Goal: Check status: Check status

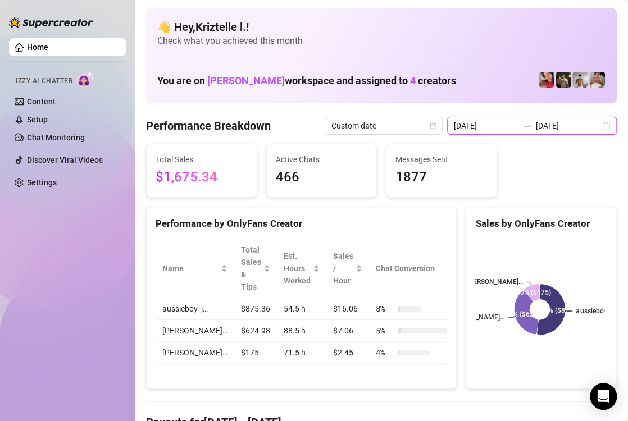
click at [488, 126] on input "[DATE]" at bounding box center [486, 126] width 64 height 12
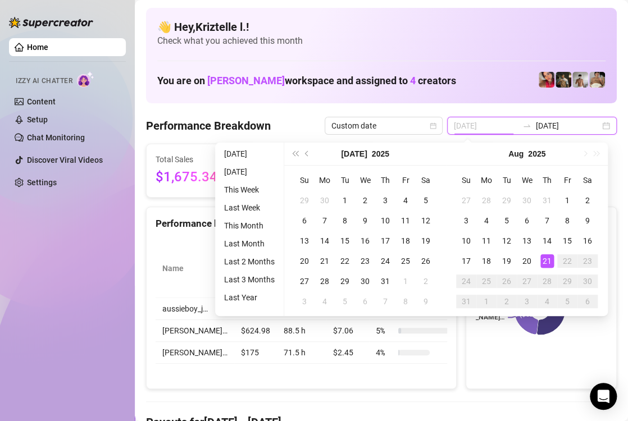
type input "[DATE]"
click at [545, 265] on div "21" at bounding box center [546, 260] width 13 height 13
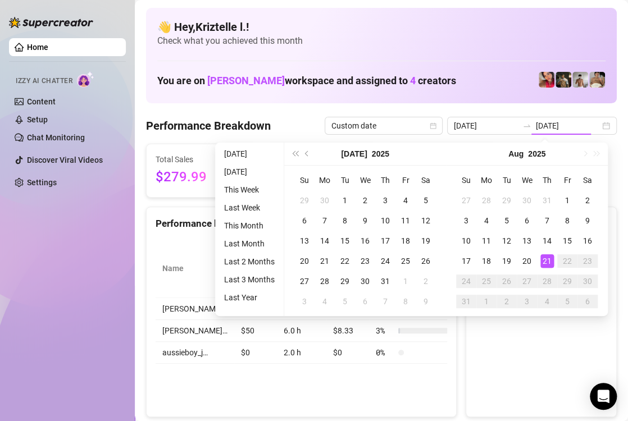
type input "[DATE]"
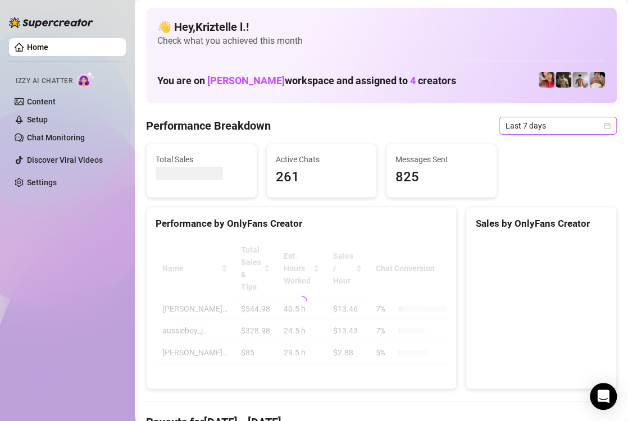
click at [524, 124] on span "Last 7 days" at bounding box center [557, 125] width 104 height 17
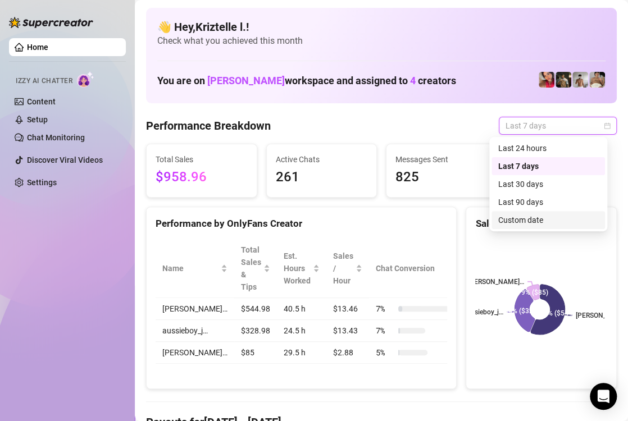
click at [545, 217] on div "Custom date" at bounding box center [548, 220] width 100 height 12
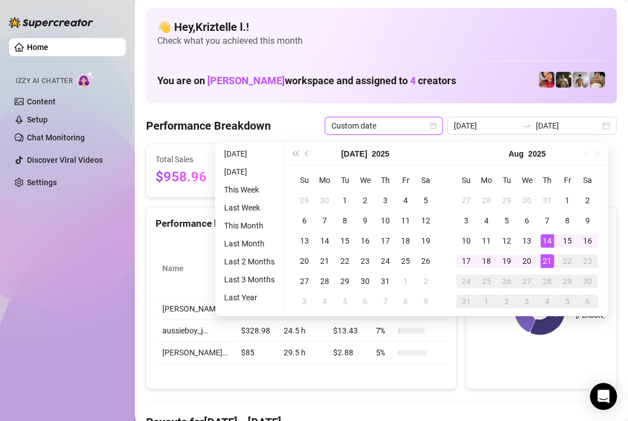
type input "[DATE]"
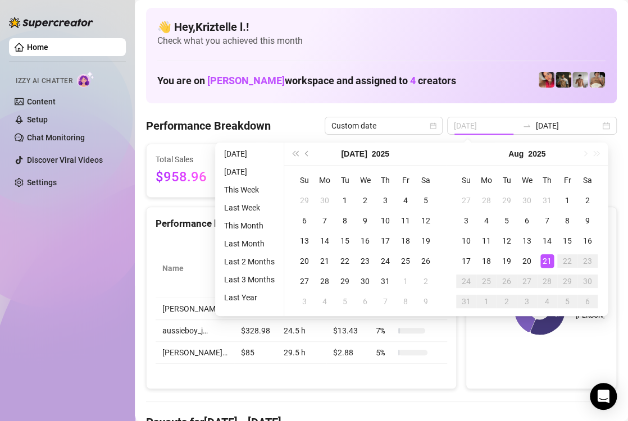
click at [551, 262] on div "21" at bounding box center [546, 260] width 13 height 13
click at [551, 262] on rect at bounding box center [539, 309] width 129 height 140
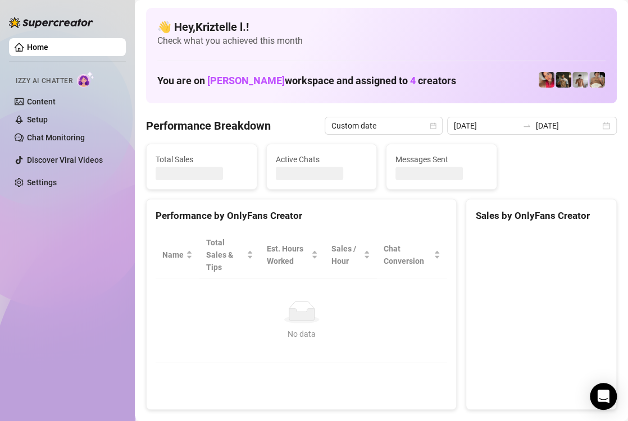
type input "[DATE]"
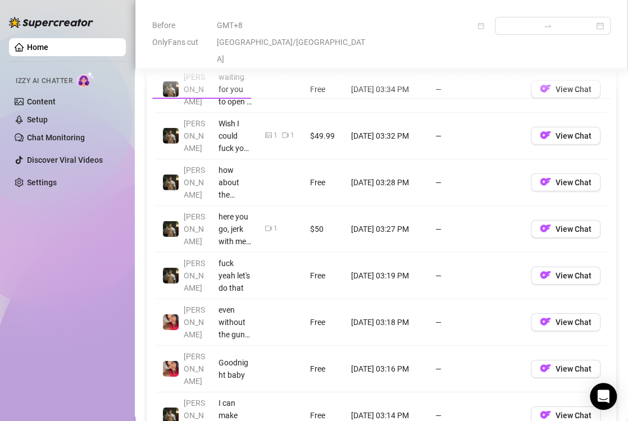
scroll to position [1291, 0]
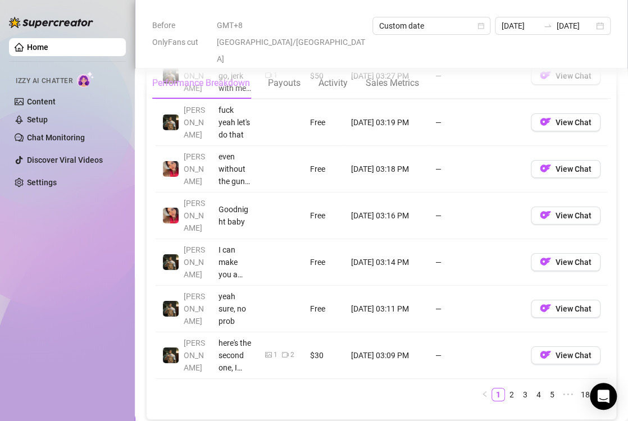
click at [505, 67] on div "Performance Breakdown Payouts Activity Sales Metrics" at bounding box center [381, 82] width 458 height 31
click at [401, 400] on div "Account Message Media Price When Sent When Purchased Tony waiting for you to op…" at bounding box center [381, 150] width 469 height 537
click at [450, 67] on div "Performance Breakdown Payouts Activity Sales Metrics" at bounding box center [381, 82] width 458 height 31
